Goal: Task Accomplishment & Management: Manage account settings

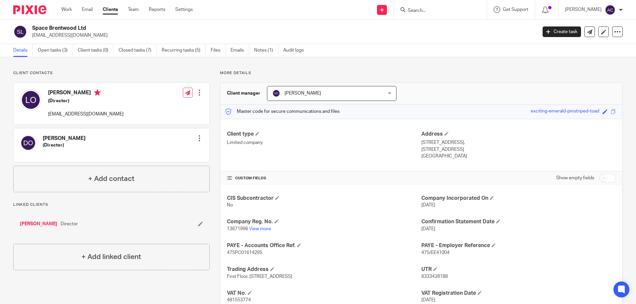
click at [449, 9] on input "Search" at bounding box center [437, 11] width 60 height 6
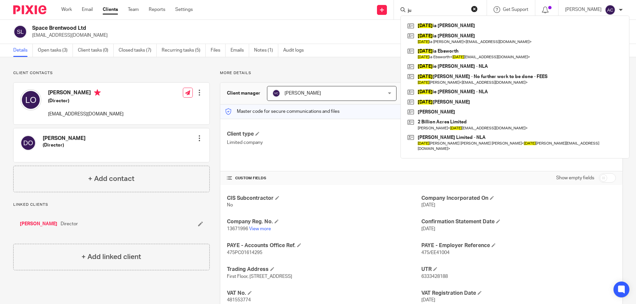
type input "j"
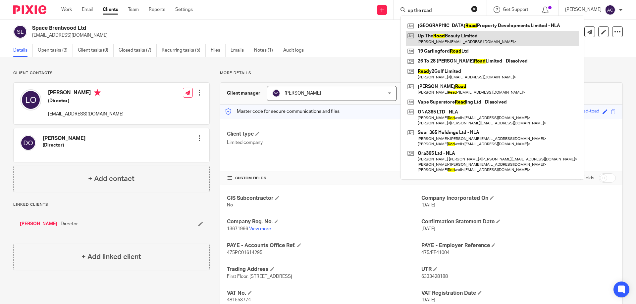
type input "up the road"
click at [438, 37] on link at bounding box center [491, 38] width 173 height 15
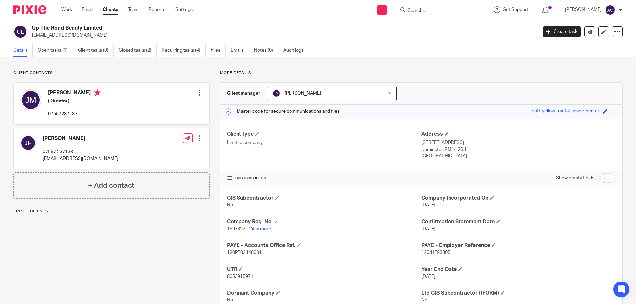
click at [101, 118] on div "Julie Lorraine Morris (Director) 07557237133" at bounding box center [60, 103] width 80 height 35
drag, startPoint x: 57, startPoint y: 148, endPoint x: 57, endPoint y: 155, distance: 6.3
click at [45, 152] on p "07557 237133" at bounding box center [80, 152] width 75 height 7
click at [95, 150] on div "Jackie Fox 07557 237133 fox_jackie@hotmail.com Edit contact Create client from …" at bounding box center [112, 148] width 196 height 40
click at [79, 151] on p "07557 237133" at bounding box center [80, 152] width 75 height 7
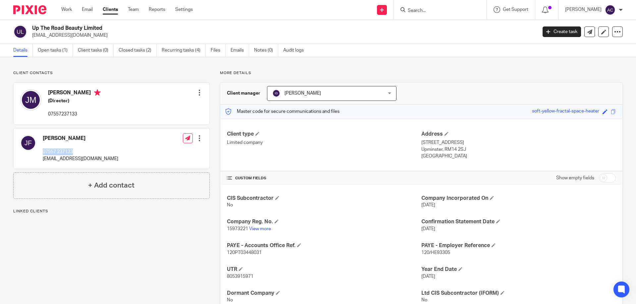
drag, startPoint x: 73, startPoint y: 152, endPoint x: 41, endPoint y: 153, distance: 31.8
click at [41, 153] on div "Jackie Fox 07557 237133 fox_jackie@hotmail.com" at bounding box center [69, 149] width 98 height 34
click at [197, 135] on div at bounding box center [199, 138] width 7 height 7
click at [168, 151] on link "Edit contact" at bounding box center [167, 153] width 63 height 10
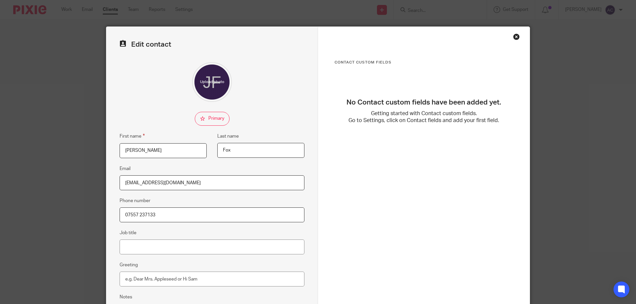
click at [138, 213] on input "07557 237133" at bounding box center [211, 215] width 185 height 15
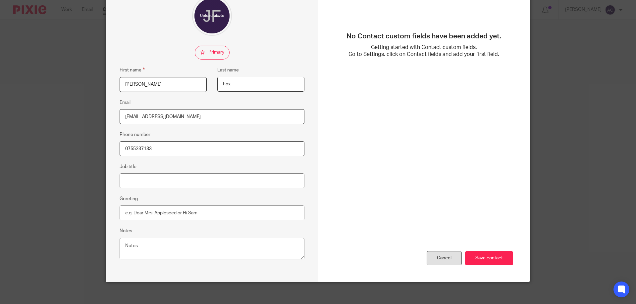
type input "0755237133"
click at [446, 259] on div "Cancel" at bounding box center [443, 258] width 35 height 14
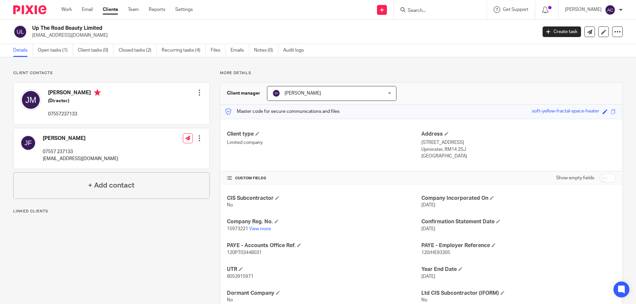
click at [197, 138] on div at bounding box center [199, 138] width 7 height 7
click at [160, 153] on link "Edit contact" at bounding box center [167, 153] width 63 height 10
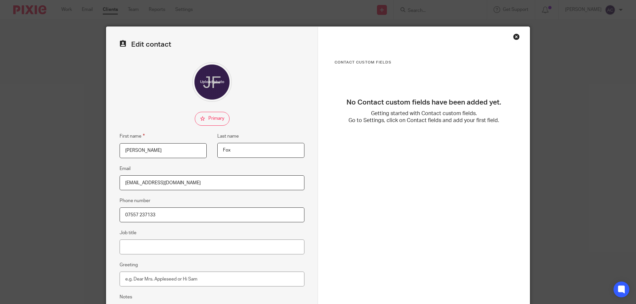
click at [138, 216] on input "07557 237133" at bounding box center [211, 215] width 185 height 15
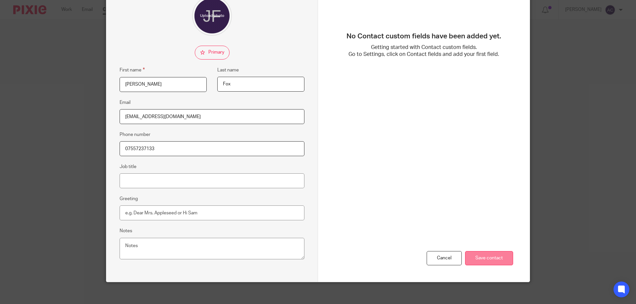
type input "07557237133"
click at [473, 257] on input "Save contact" at bounding box center [489, 258] width 48 height 14
click at [488, 261] on input "Save contact" at bounding box center [489, 258] width 48 height 14
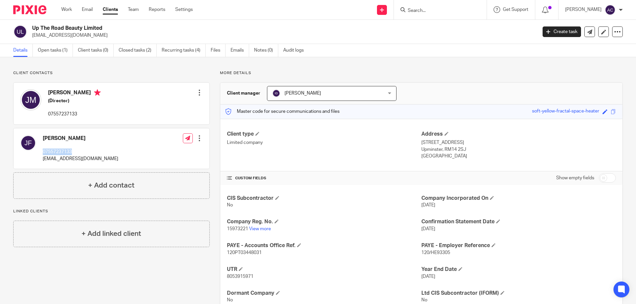
drag, startPoint x: 77, startPoint y: 152, endPoint x: 43, endPoint y: 152, distance: 34.8
click at [43, 152] on p "07557237133" at bounding box center [80, 152] width 75 height 7
copy p "07557237133"
click at [121, 160] on div "[PERSON_NAME] 07557237133 [EMAIL_ADDRESS][DOMAIN_NAME] Edit contact Create clie…" at bounding box center [112, 148] width 196 height 40
drag, startPoint x: 438, startPoint y: 17, endPoint x: 441, endPoint y: 13, distance: 4.5
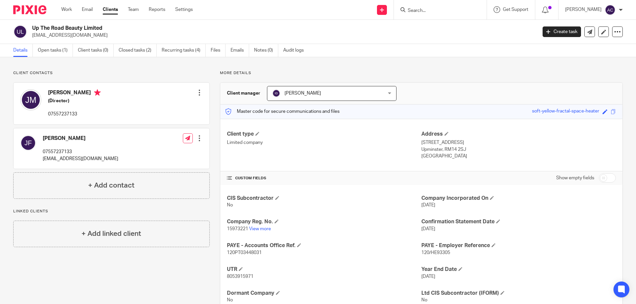
click at [438, 17] on div at bounding box center [440, 10] width 93 height 20
click at [441, 13] on input "Search" at bounding box center [437, 11] width 60 height 6
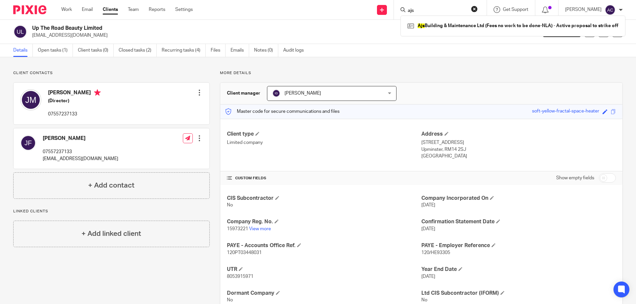
type input "ajs"
click at [451, 57] on div "Details Open tasks (1) Client tasks (0) Closed tasks (2) Recurring tasks (4) Fi…" at bounding box center [318, 50] width 636 height 13
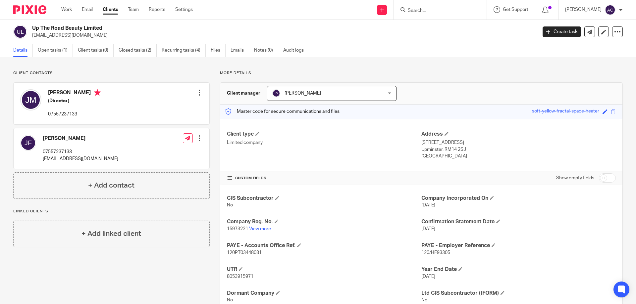
click at [121, 38] on p "[EMAIL_ADDRESS][DOMAIN_NAME]" at bounding box center [282, 35] width 500 height 7
click at [262, 228] on link "View more" at bounding box center [260, 229] width 22 height 5
